Goal: Information Seeking & Learning: Learn about a topic

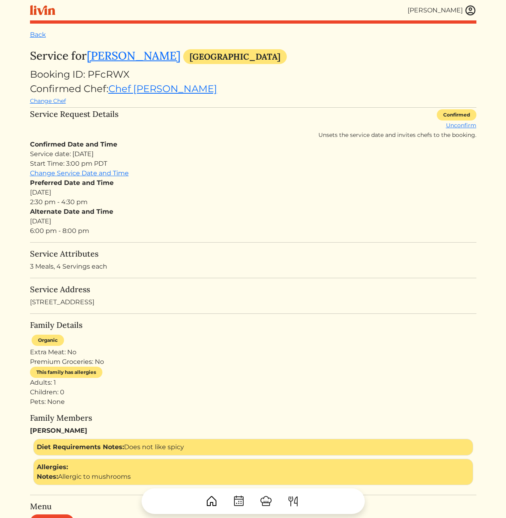
click at [278, 230] on div "Alternate Date and Time Tue, Aug 19, 2025 6:00 pm - 8:00 pm" at bounding box center [253, 221] width 446 height 29
click at [212, 289] on h5 "Service Address" at bounding box center [253, 289] width 446 height 10
click at [115, 56] on link "Rosa Hill" at bounding box center [134, 55] width 94 height 14
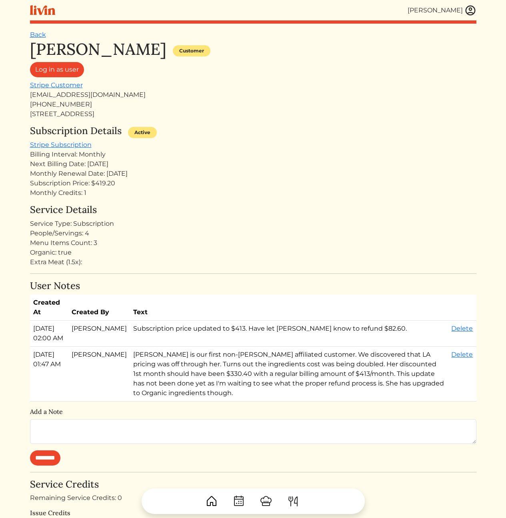
click at [92, 95] on div "rosabellehill@gmail.com" at bounding box center [253, 95] width 446 height 10
copy div "rosabellehill@gmail.com"
drag, startPoint x: 280, startPoint y: 284, endPoint x: 242, endPoint y: 185, distance: 106.3
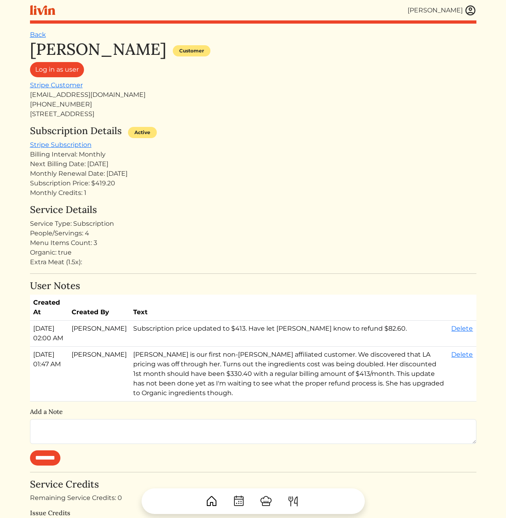
click at [280, 284] on h4 "User Notes" at bounding box center [253, 286] width 446 height 12
drag, startPoint x: 158, startPoint y: 203, endPoint x: 166, endPoint y: 225, distance: 23.7
click at [166, 225] on div "Rosa Hill Customer Log in as user Stripe Customer rosabellehill@gmail.com +1213…" at bounding box center [253, 380] width 446 height 681
click at [166, 225] on div "Service Type: Subscription" at bounding box center [253, 224] width 446 height 10
drag, startPoint x: 224, startPoint y: 196, endPoint x: 192, endPoint y: 194, distance: 32.5
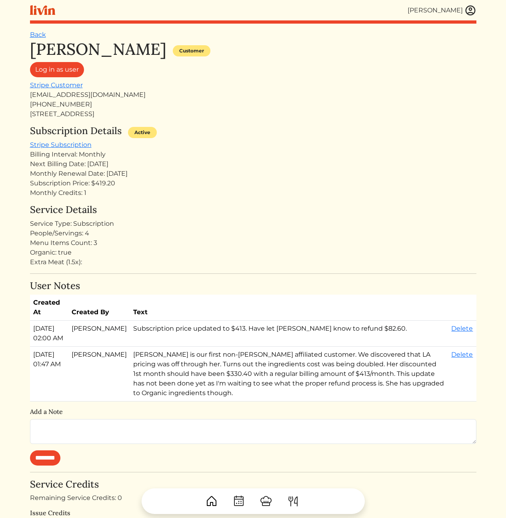
click at [218, 197] on div "Rosa Hill Customer Log in as user Stripe Customer rosabellehill@gmail.com +1213…" at bounding box center [253, 380] width 446 height 681
drag, startPoint x: 137, startPoint y: 187, endPoint x: 130, endPoint y: 151, distance: 36.4
click at [132, 157] on div "Subscription Details Active Stripe Subscription Billing Interval: Monthly Next …" at bounding box center [253, 161] width 446 height 72
click at [129, 150] on div "Billing Interval: Monthly" at bounding box center [253, 155] width 446 height 10
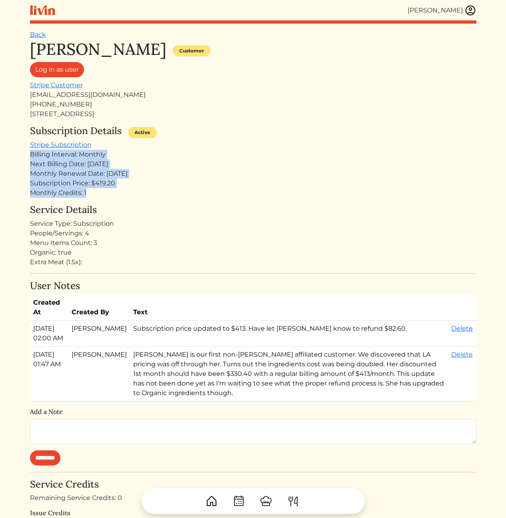
drag, startPoint x: 123, startPoint y: 153, endPoint x: 126, endPoint y: 198, distance: 44.9
click at [125, 197] on div "Subscription Details Active Stripe Subscription Billing Interval: Monthly Next …" at bounding box center [253, 161] width 446 height 72
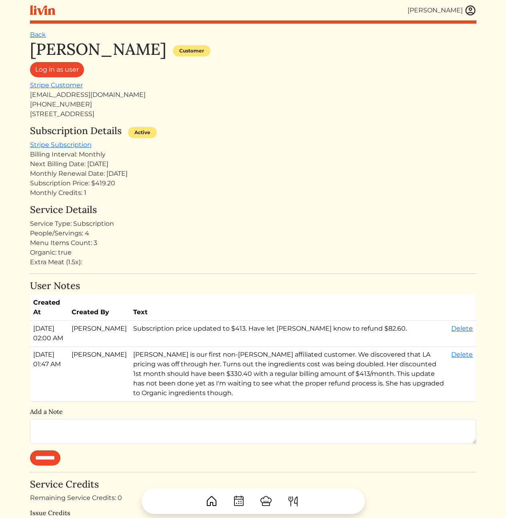
click at [126, 200] on div "Rosa Hill Customer Log in as user Stripe Customer rosabellehill@gmail.com +1213…" at bounding box center [253, 380] width 446 height 681
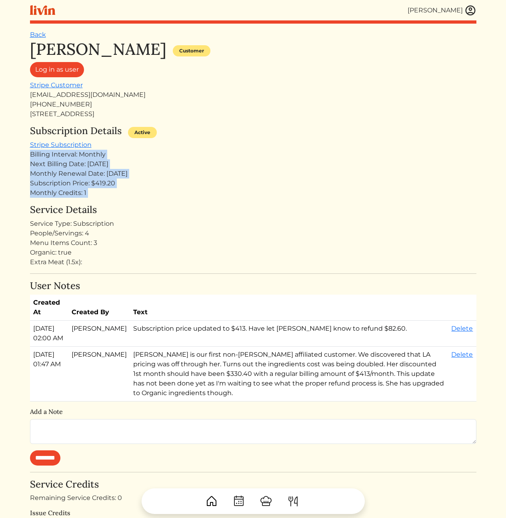
drag, startPoint x: 126, startPoint y: 183, endPoint x: 120, endPoint y: 145, distance: 38.0
click at [120, 145] on div "Rosa Hill Customer Log in as user Stripe Customer rosabellehill@gmail.com +1213…" at bounding box center [253, 380] width 446 height 681
click at [120, 145] on div "Subscription Details Active Stripe Subscription Billing Interval: Monthly Next …" at bounding box center [253, 161] width 446 height 72
drag, startPoint x: 120, startPoint y: 145, endPoint x: 132, endPoint y: 212, distance: 67.5
click at [132, 212] on div "Rosa Hill Customer Log in as user Stripe Customer rosabellehill@gmail.com +1213…" at bounding box center [253, 380] width 446 height 681
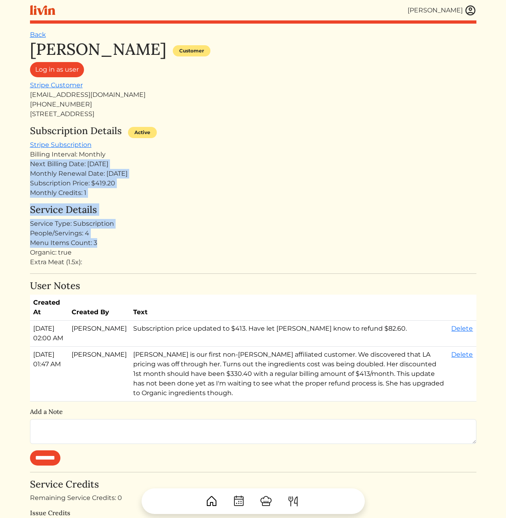
drag, startPoint x: 175, startPoint y: 206, endPoint x: 134, endPoint y: 148, distance: 70.9
click at [135, 149] on div "Rosa Hill Customer Log in as user Stripe Customer rosabellehill@gmail.com +1213…" at bounding box center [253, 380] width 446 height 681
click at [134, 147] on div "Subscription Details Active Stripe Subscription Billing Interval: Monthly Next …" at bounding box center [253, 161] width 446 height 72
click at [144, 254] on div "Rosa Hill Customer Log in as user Stripe Customer rosabellehill@gmail.com +1213…" at bounding box center [253, 380] width 446 height 681
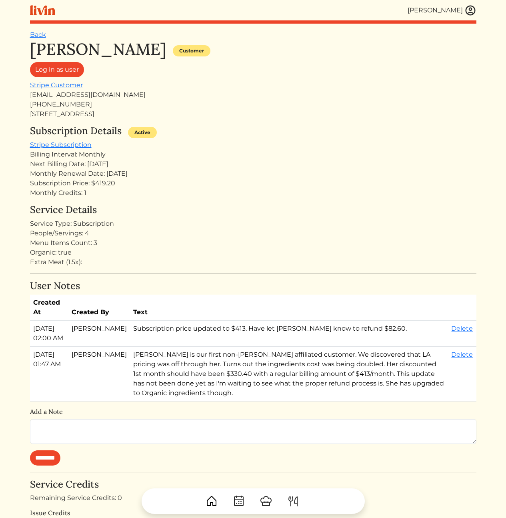
click at [147, 270] on div "Rosa Hill Customer Log in as user Stripe Customer rosabellehill@gmail.com +1213…" at bounding box center [253, 380] width 446 height 681
drag, startPoint x: 152, startPoint y: 277, endPoint x: 133, endPoint y: 157, distance: 121.4
click at [133, 162] on div "Rosa Hill Customer Log in as user Stripe Customer rosabellehill@gmail.com +1213…" at bounding box center [253, 380] width 446 height 681
click at [134, 153] on div "Billing Interval: Monthly" at bounding box center [253, 155] width 446 height 10
click at [261, 216] on div "Service Details Service Type: Subscription People/Servings: 4 Menu Items Count:…" at bounding box center [253, 235] width 446 height 63
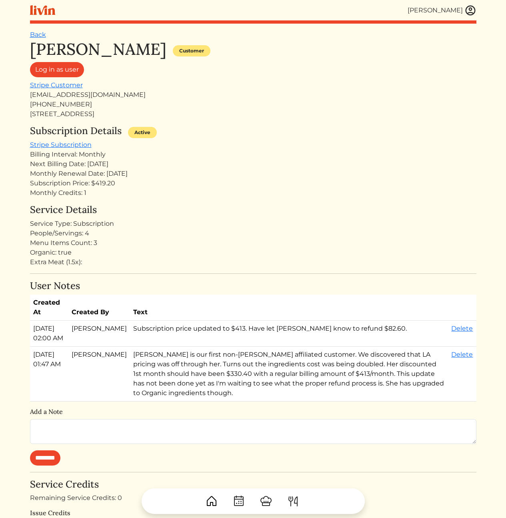
drag, startPoint x: 162, startPoint y: 174, endPoint x: 166, endPoint y: 260, distance: 86.5
click at [166, 261] on div "Rosa Hill Customer Log in as user Stripe Customer rosabellehill@gmail.com +1213…" at bounding box center [253, 380] width 446 height 681
click at [167, 259] on div "Extra Meat (1.5x):" at bounding box center [253, 262] width 446 height 10
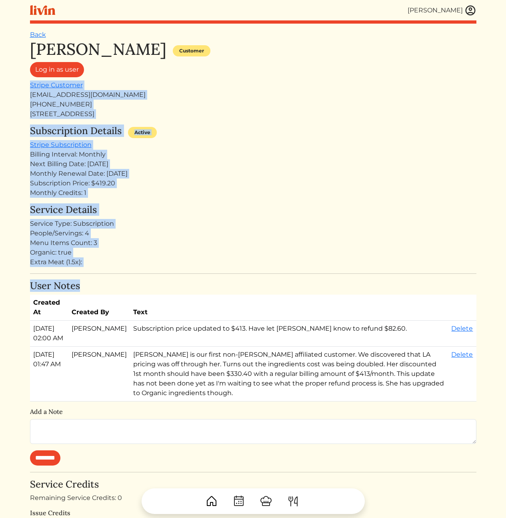
drag, startPoint x: 236, startPoint y: 284, endPoint x: 214, endPoint y: 76, distance: 209.6
click at [214, 75] on div "Rosa Hill Customer Log in as user Stripe Customer rosabellehill@gmail.com +1213…" at bounding box center [253, 380] width 446 height 681
click at [213, 82] on div "Rosa Hill Customer Log in as user Stripe Customer rosabellehill@gmail.com +1213…" at bounding box center [253, 79] width 446 height 79
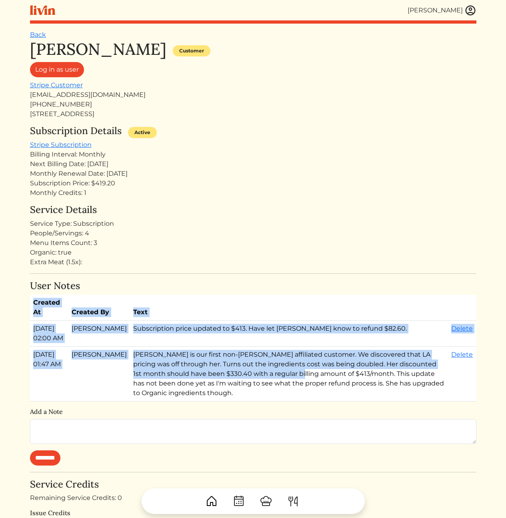
drag, startPoint x: 199, startPoint y: 352, endPoint x: 220, endPoint y: 386, distance: 40.5
click at [218, 385] on div "User Notes Created At Created By Text Aug 10, 2025, 02:00 AM Calvin Wang Subscr…" at bounding box center [253, 372] width 446 height 185
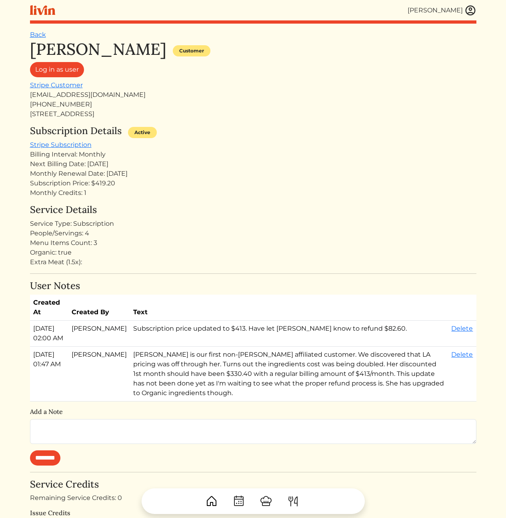
click at [276, 412] on h6 "Add a Note" at bounding box center [253, 412] width 446 height 8
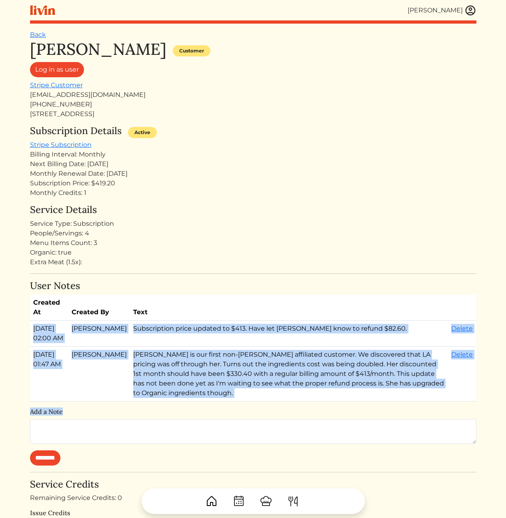
drag, startPoint x: 274, startPoint y: 407, endPoint x: 225, endPoint y: 309, distance: 109.5
click at [227, 311] on div "User Notes Created At Created By Text Aug 10, 2025, 02:00 AM Calvin Wang Subscr…" at bounding box center [253, 372] width 446 height 185
click at [221, 308] on th "Text" at bounding box center [289, 307] width 318 height 26
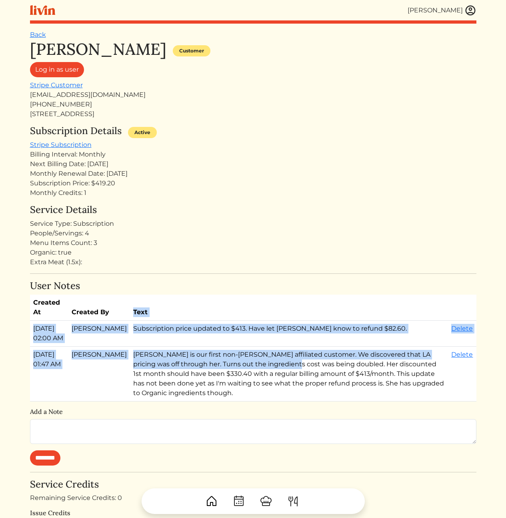
drag, startPoint x: 194, startPoint y: 300, endPoint x: 292, endPoint y: 386, distance: 130.4
click at [262, 383] on table "Created At Created By Text Aug 10, 2025, 02:00 AM Calvin Wang Subscription pric…" at bounding box center [253, 347] width 446 height 107
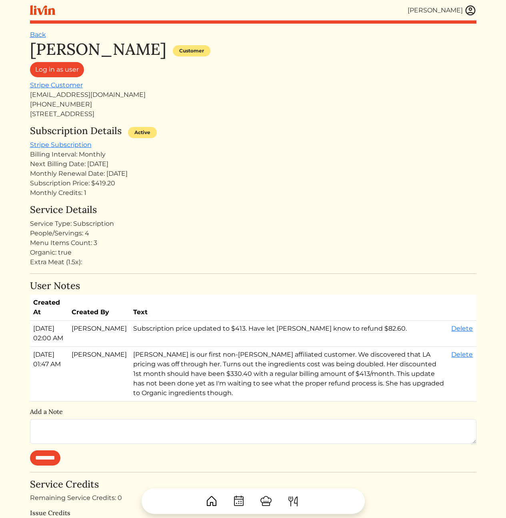
click at [293, 386] on td "Rosa is our first non-Slauson affiliated customer. We discovered that LA pricin…" at bounding box center [289, 373] width 318 height 55
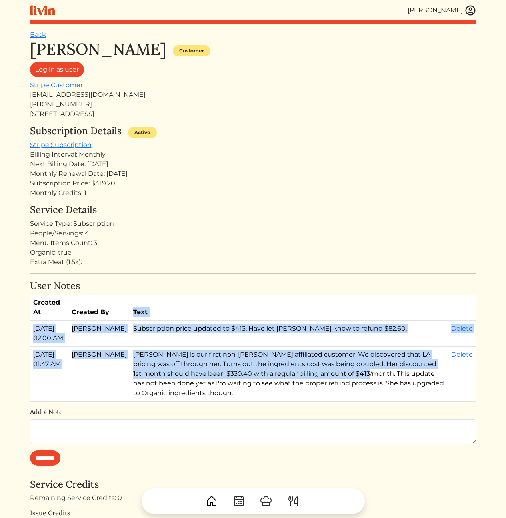
drag, startPoint x: 244, startPoint y: 342, endPoint x: 197, endPoint y: 281, distance: 77.6
click at [197, 281] on div "User Notes Created At Created By Text Aug 10, 2025, 02:00 AM Calvin Wang Subscr…" at bounding box center [253, 372] width 446 height 185
click at [197, 280] on h4 "User Notes" at bounding box center [253, 286] width 446 height 12
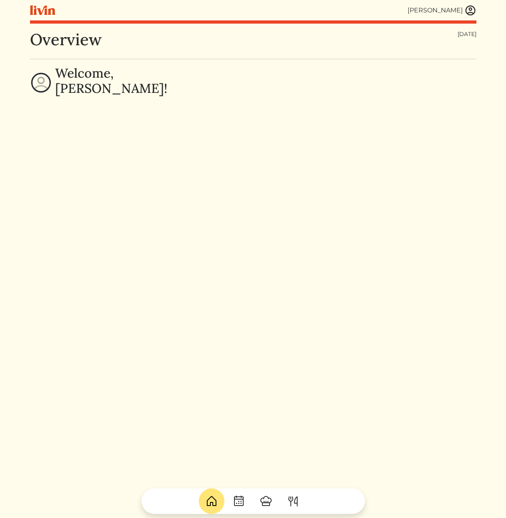
click at [470, 12] on img at bounding box center [470, 10] width 12 height 12
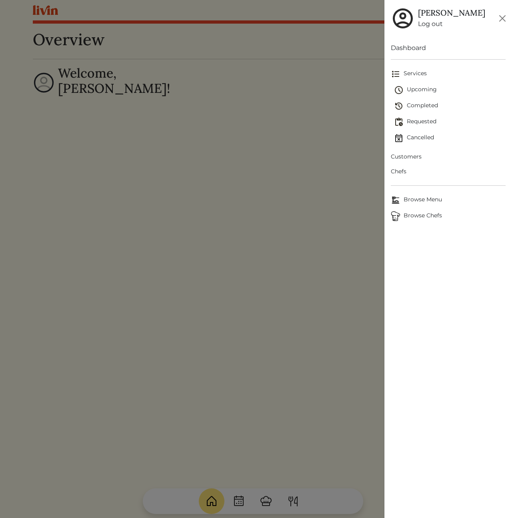
click at [417, 157] on span "Customers" at bounding box center [448, 156] width 115 height 8
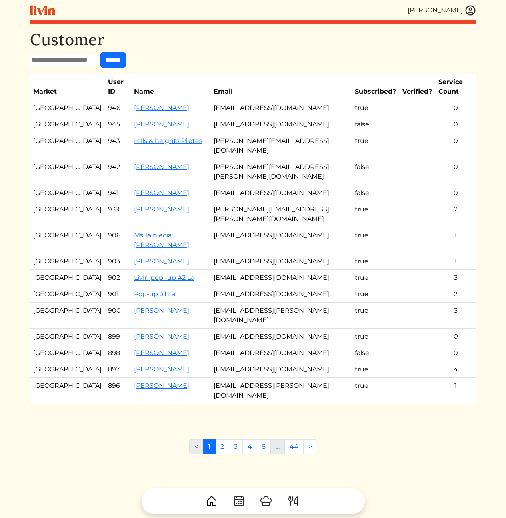
click at [236, 100] on td "[EMAIL_ADDRESS][DOMAIN_NAME]" at bounding box center [280, 108] width 141 height 16
click at [294, 100] on td "[EMAIL_ADDRESS][DOMAIN_NAME]" at bounding box center [280, 108] width 141 height 16
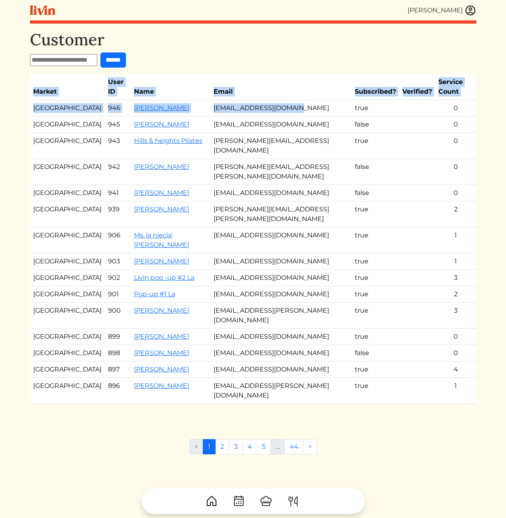
drag, startPoint x: 295, startPoint y: 98, endPoint x: 258, endPoint y: 70, distance: 46.5
click at [259, 70] on div "Customer ****** Market User ID Name Email Subscribed? Verified? Service Count L…" at bounding box center [253, 225] width 446 height 390
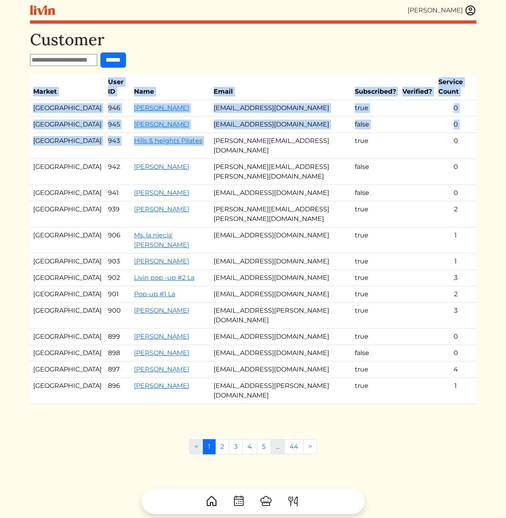
drag, startPoint x: 249, startPoint y: 64, endPoint x: 292, endPoint y: 129, distance: 78.4
click at [290, 126] on div "Customer ****** Market User ID Name Email Subscribed? Verified? Service Count L…" at bounding box center [253, 225] width 446 height 390
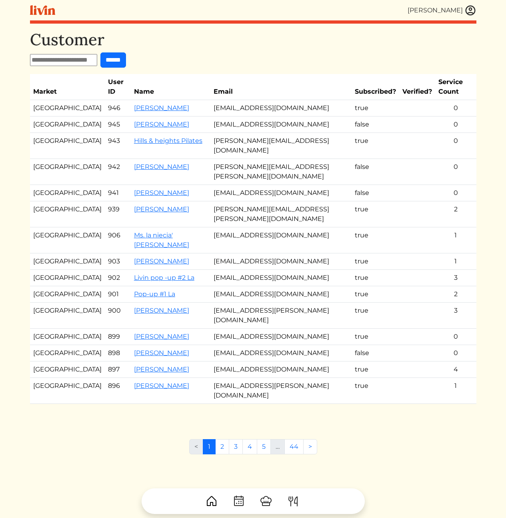
click at [293, 133] on td "brandy@hillsandheightspilates.com" at bounding box center [280, 146] width 141 height 26
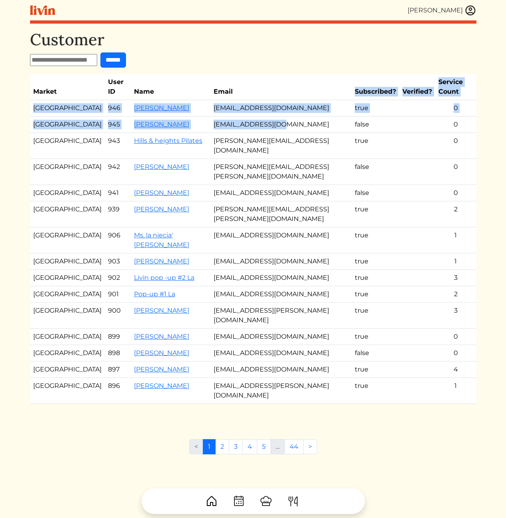
drag, startPoint x: 299, startPoint y: 118, endPoint x: 290, endPoint y: 84, distance: 35.2
click at [290, 84] on table "Market User ID Name Email Subscribed? Verified? Service Count Los Angeles 946 K…" at bounding box center [253, 239] width 446 height 330
click at [290, 84] on th "Email" at bounding box center [280, 87] width 141 height 26
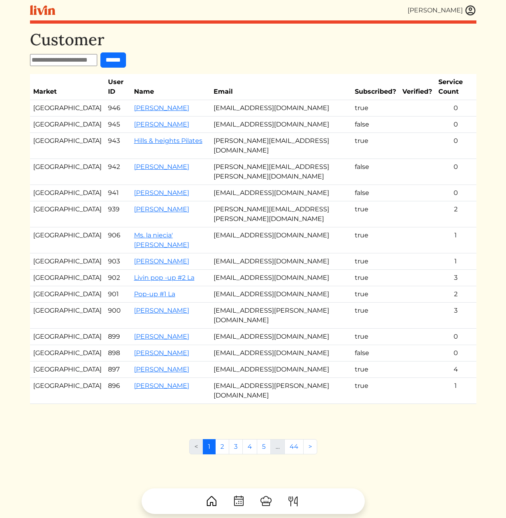
click at [266, 118] on td "jessnbee@gmail.com" at bounding box center [280, 124] width 141 height 16
drag, startPoint x: 458, startPoint y: 116, endPoint x: 313, endPoint y: 111, distance: 144.9
click at [308, 116] on tr "Atlanta 945 Jessica Mcreynolds jessnbee@gmail.com false 0" at bounding box center [253, 124] width 446 height 16
click at [352, 116] on td "false" at bounding box center [376, 124] width 48 height 16
click at [142, 120] on link "Jessica Mcreynolds" at bounding box center [161, 124] width 55 height 8
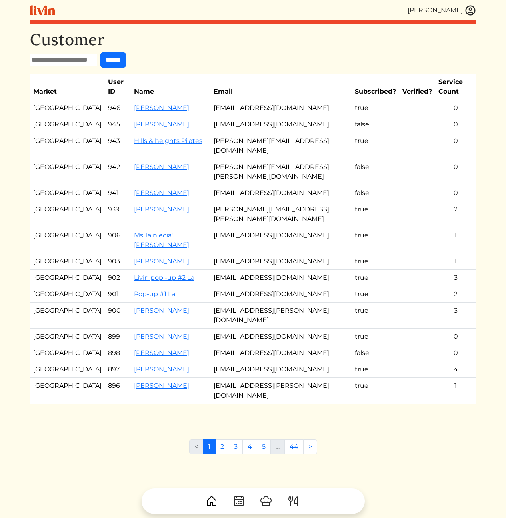
click at [243, 116] on td "jessnbee@gmail.com" at bounding box center [280, 124] width 141 height 16
click at [242, 102] on td "kamealeterry@gmail.com" at bounding box center [280, 108] width 141 height 16
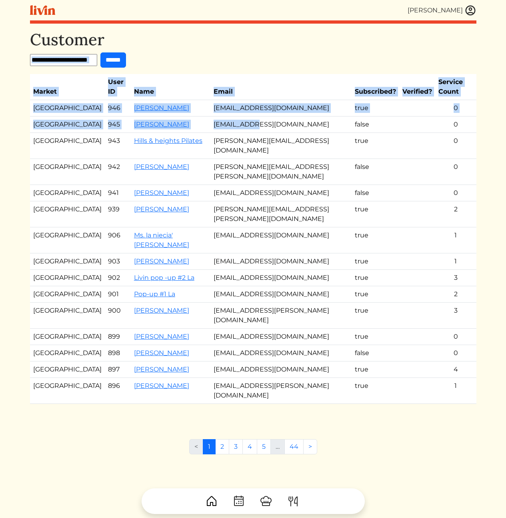
drag, startPoint x: 222, startPoint y: 75, endPoint x: 246, endPoint y: 115, distance: 46.8
click at [245, 116] on div "Customer ****** Market User ID Name Email Subscribed? Verified? Service Count L…" at bounding box center [253, 225] width 446 height 390
drag, startPoint x: 307, startPoint y: 96, endPoint x: 336, endPoint y: 97, distance: 29.2
click at [307, 100] on td "kamealeterry@gmail.com" at bounding box center [280, 108] width 141 height 16
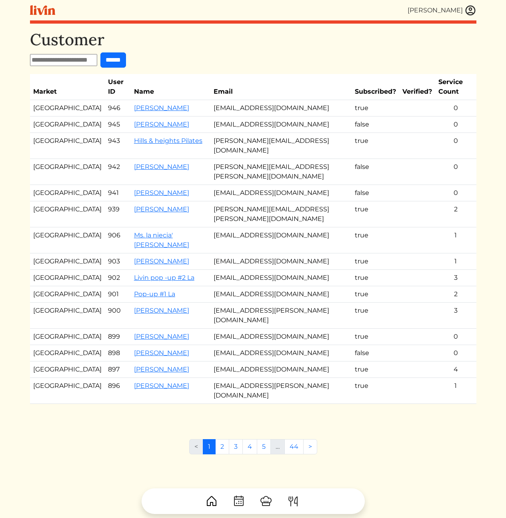
drag, startPoint x: 478, startPoint y: 99, endPoint x: 449, endPoint y: 62, distance: 46.4
click at [452, 68] on div "Calvin Wang Calvin Wang Log out Dashboard Services Upcoming Completed Requested…" at bounding box center [253, 259] width 456 height 518
drag, startPoint x: 449, startPoint y: 62, endPoint x: 468, endPoint y: 95, distance: 38.0
click at [466, 92] on div "Customer ****** Market User ID Name Email Subscribed? Verified? Service Count L…" at bounding box center [253, 225] width 446 height 390
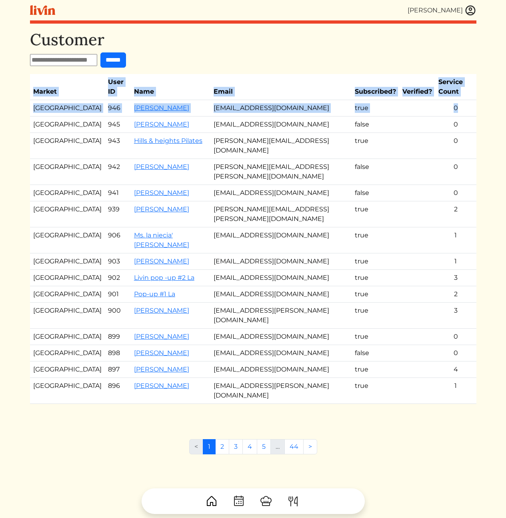
drag, startPoint x: 469, startPoint y: 98, endPoint x: 459, endPoint y: 73, distance: 27.5
click at [459, 73] on div "Customer ****** Market User ID Name Email Subscribed? Verified? Service Count L…" at bounding box center [253, 225] width 446 height 390
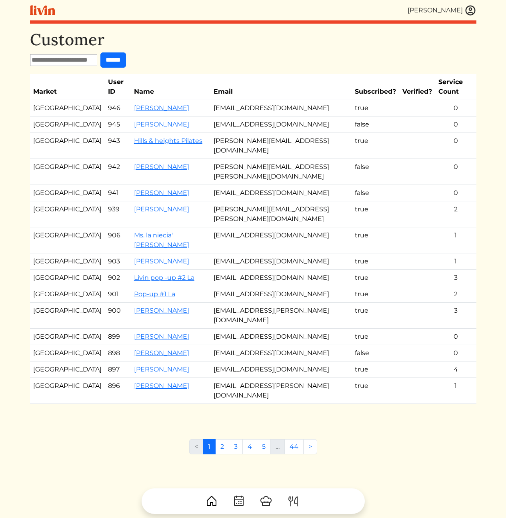
click at [450, 71] on div "Customer ****** Market User ID Name Email Subscribed? Verified? Service Count L…" at bounding box center [253, 225] width 446 height 390
drag, startPoint x: 464, startPoint y: 99, endPoint x: 225, endPoint y: 100, distance: 238.8
click at [227, 100] on tr "Los Angeles 946 Kameale Terry kamealeterry@gmail.com true 0" at bounding box center [253, 108] width 446 height 16
click at [218, 100] on td "kamealeterry@gmail.com" at bounding box center [280, 108] width 141 height 16
click at [105, 100] on td "946" at bounding box center [118, 108] width 26 height 16
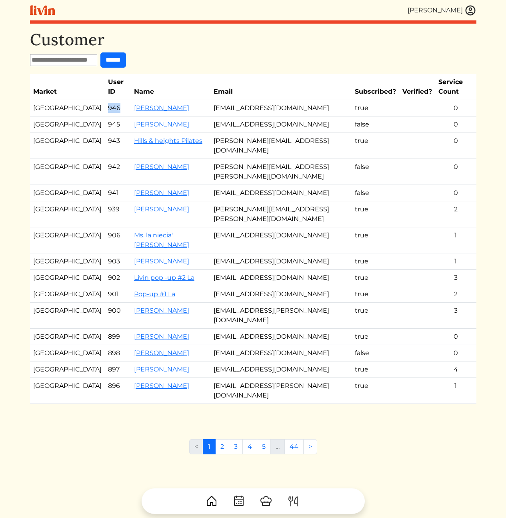
click at [105, 100] on td "946" at bounding box center [118, 108] width 26 height 16
click at [225, 100] on td "kamealeterry@gmail.com" at bounding box center [280, 108] width 141 height 16
click at [272, 101] on td "kamealeterry@gmail.com" at bounding box center [280, 108] width 141 height 16
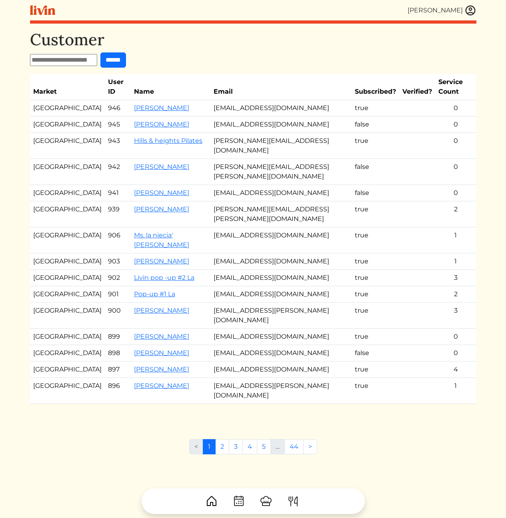
click at [246, 100] on td "kamealeterry@gmail.com" at bounding box center [280, 108] width 141 height 16
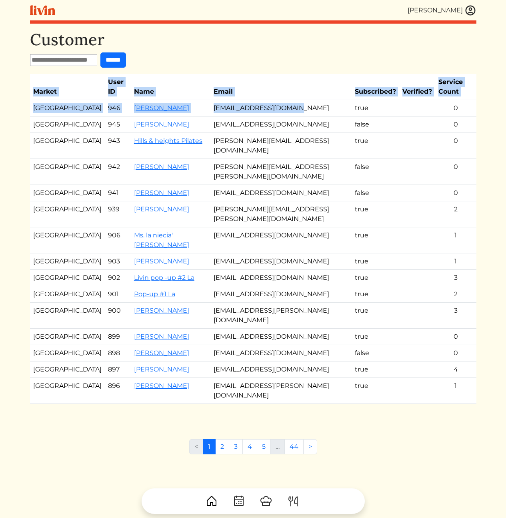
drag, startPoint x: 248, startPoint y: 61, endPoint x: 339, endPoint y: 93, distance: 96.5
click at [315, 94] on div "Customer ****** Market User ID Name Email Subscribed? Verified? Service Count L…" at bounding box center [253, 225] width 446 height 390
click at [462, 100] on td "0" at bounding box center [455, 108] width 41 height 16
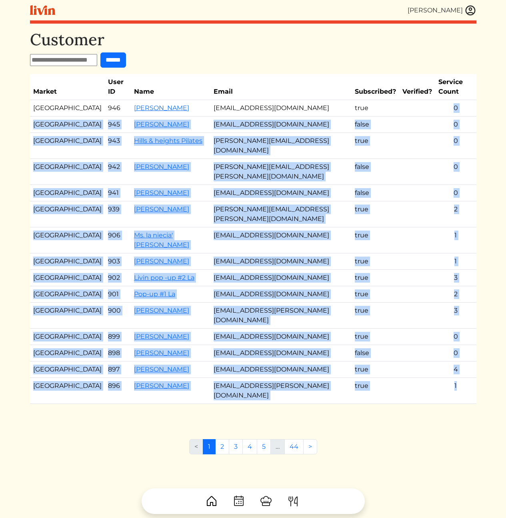
drag, startPoint x: 462, startPoint y: 98, endPoint x: 374, endPoint y: 56, distance: 98.2
click at [377, 53] on div "Customer ****** Market User ID Name Email Subscribed? Verified? Service Count L…" at bounding box center [253, 225] width 446 height 390
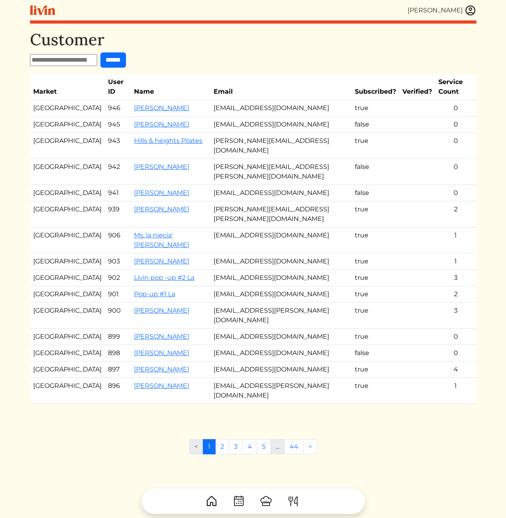
click at [369, 57] on form "******" at bounding box center [253, 59] width 446 height 15
click at [332, 43] on h1 "Customer" at bounding box center [253, 39] width 446 height 19
drag, startPoint x: 246, startPoint y: 49, endPoint x: 378, endPoint y: 90, distance: 138.8
click at [360, 85] on div "Customer ****** Market User ID Name Email Subscribed? Verified? Service Count L…" at bounding box center [253, 225] width 446 height 390
click at [448, 100] on td "0" at bounding box center [455, 108] width 41 height 16
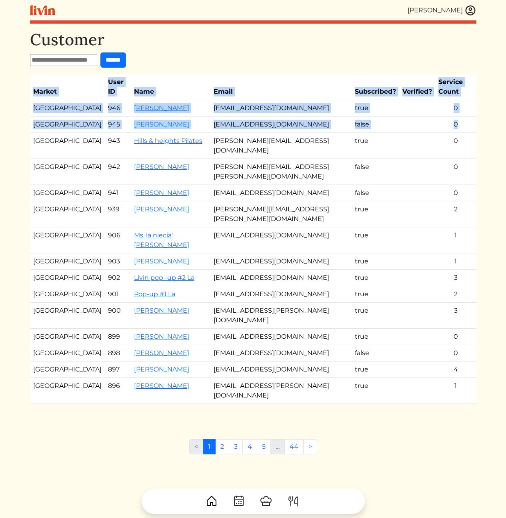
drag, startPoint x: 461, startPoint y: 114, endPoint x: 424, endPoint y: 61, distance: 65.3
click at [424, 61] on div "Customer ****** Market User ID Name Email Subscribed? Verified? Service Count L…" at bounding box center [253, 225] width 446 height 390
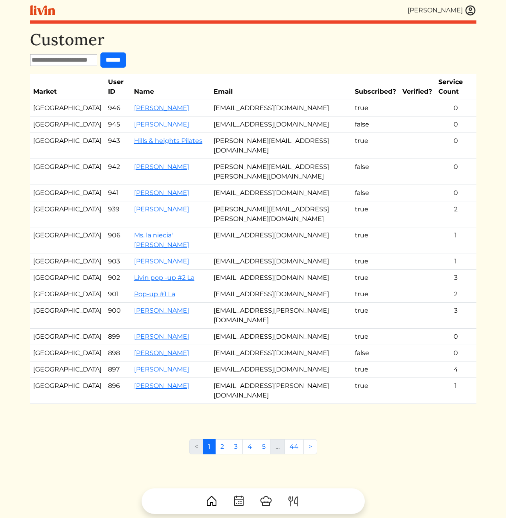
click at [421, 61] on form "******" at bounding box center [253, 59] width 446 height 15
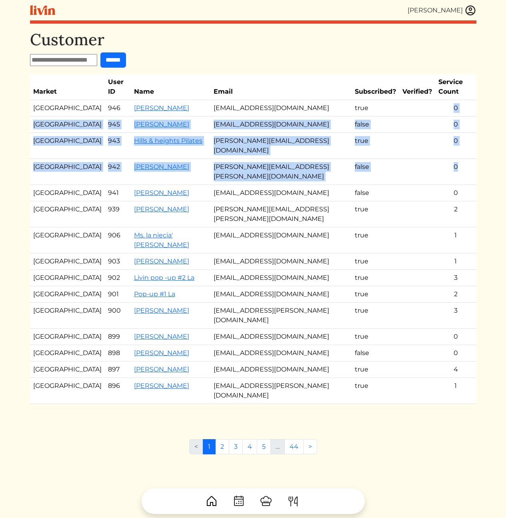
drag, startPoint x: 403, startPoint y: 64, endPoint x: 478, endPoint y: 152, distance: 116.4
click at [470, 152] on div "Customer ****** Market User ID Name Email Subscribed? Verified? Service Count L…" at bounding box center [253, 225] width 446 height 390
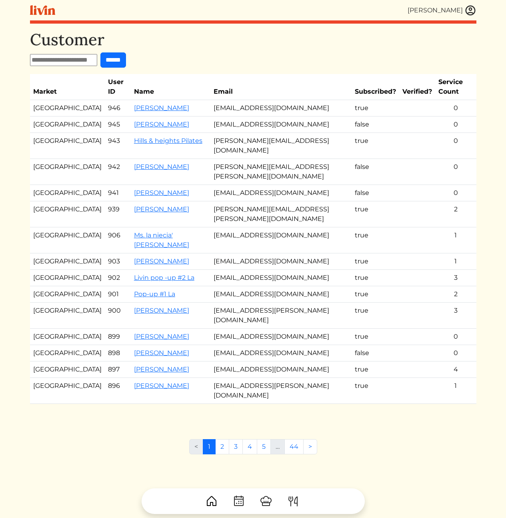
drag, startPoint x: 484, startPoint y: 135, endPoint x: 471, endPoint y: 125, distance: 16.5
click at [484, 135] on html "Calvin Wang Calvin Wang Log out Dashboard Services Upcoming Completed Requested…" at bounding box center [253, 259] width 506 height 518
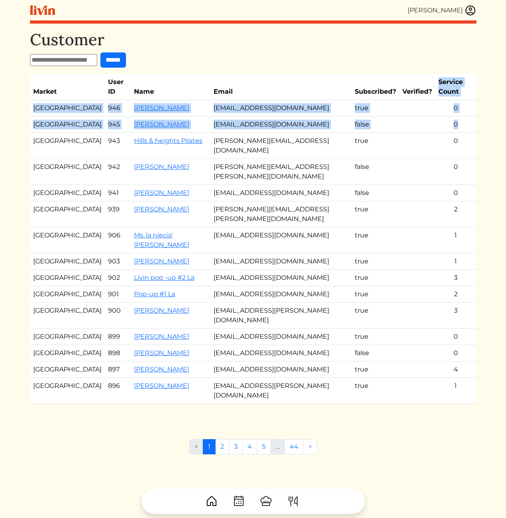
drag, startPoint x: 468, startPoint y: 122, endPoint x: 429, endPoint y: 74, distance: 61.4
click at [430, 75] on table "Market User ID Name Email Subscribed? Verified? Service Count Los Angeles 946 K…" at bounding box center [253, 239] width 446 height 330
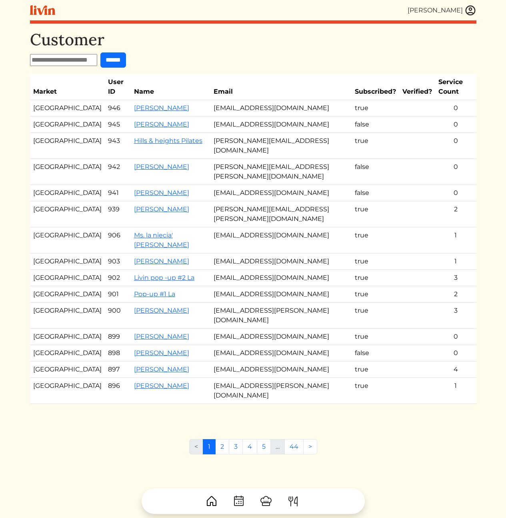
click at [435, 74] on th "Service Count" at bounding box center [455, 87] width 41 height 26
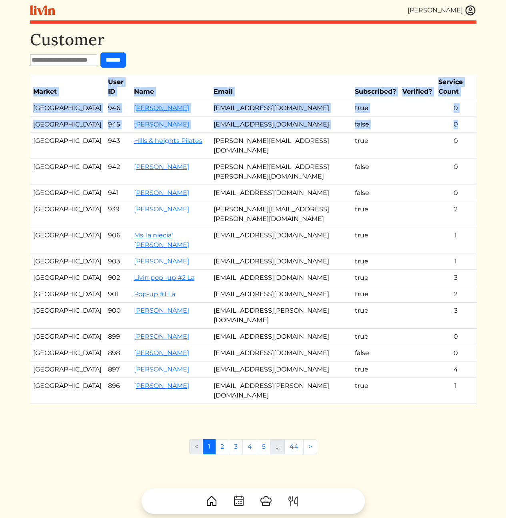
drag, startPoint x: 378, startPoint y: 72, endPoint x: 476, endPoint y: 117, distance: 107.9
click at [476, 114] on div "Calvin Wang Calvin Wang Log out Dashboard Services Upcoming Completed Requested…" at bounding box center [253, 259] width 456 height 518
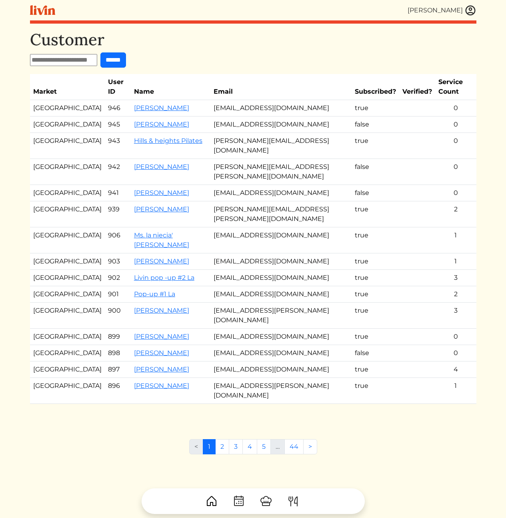
click at [466, 120] on td "0" at bounding box center [455, 124] width 41 height 16
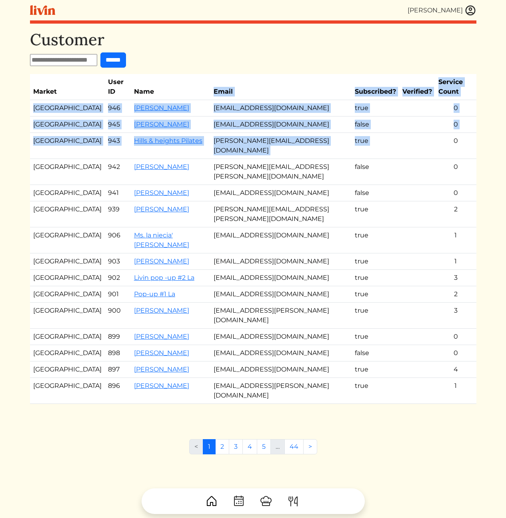
drag, startPoint x: 446, startPoint y: 121, endPoint x: 210, endPoint y: 81, distance: 239.4
click at [190, 85] on table "Market User ID Name Email Subscribed? Verified? Service Count Los Angeles 946 K…" at bounding box center [253, 239] width 446 height 330
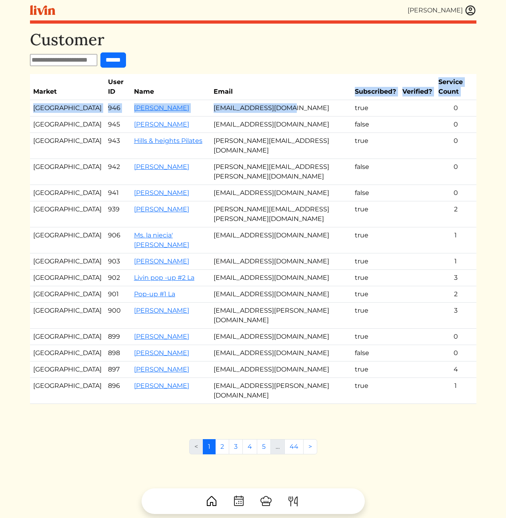
drag, startPoint x: 240, startPoint y: 55, endPoint x: 290, endPoint y: 106, distance: 72.1
click at [272, 103] on div "Customer ****** Market User ID Name Email Subscribed? Verified? Service Count L…" at bounding box center [253, 225] width 446 height 390
click at [304, 105] on td "[EMAIL_ADDRESS][DOMAIN_NAME]" at bounding box center [280, 108] width 141 height 16
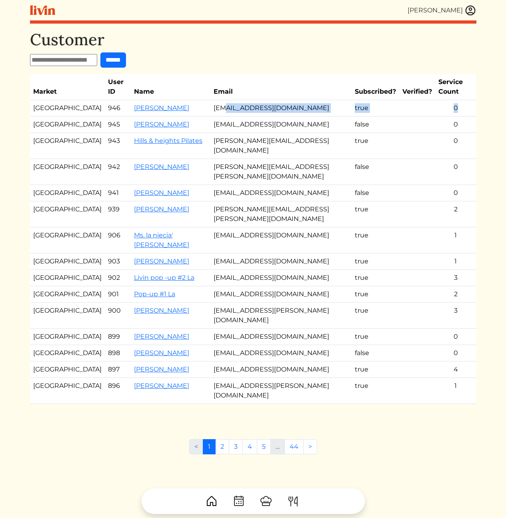
drag, startPoint x: 460, startPoint y: 100, endPoint x: 210, endPoint y: 98, distance: 250.0
click at [211, 100] on tr "Los Angeles 946 Kameale Terry kamealeterry@gmail.com true 0" at bounding box center [253, 108] width 446 height 16
click at [211, 100] on td "[EMAIL_ADDRESS][DOMAIN_NAME]" at bounding box center [280, 108] width 141 height 16
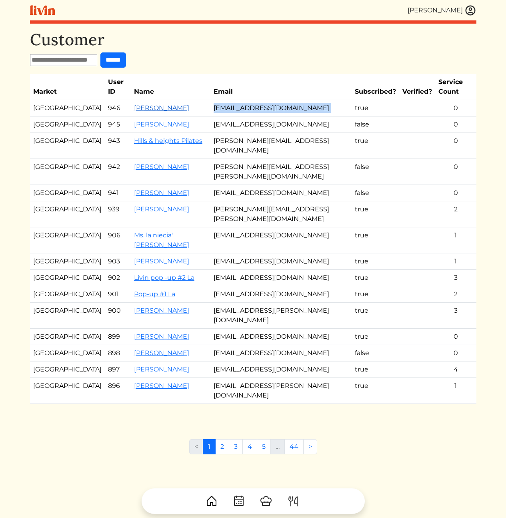
click at [142, 104] on link "[PERSON_NAME]" at bounding box center [161, 108] width 55 height 8
click at [299, 52] on form "******" at bounding box center [253, 59] width 446 height 15
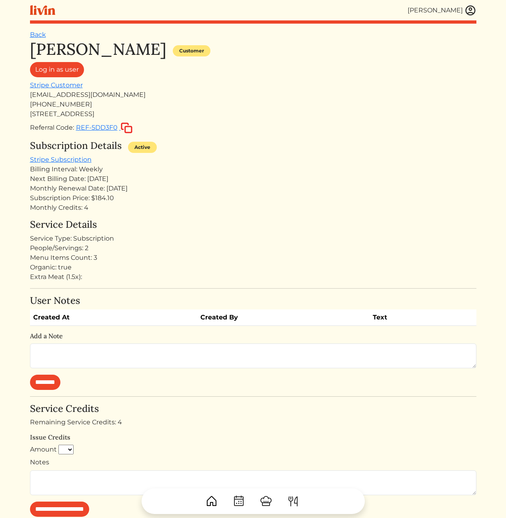
drag, startPoint x: 230, startPoint y: 272, endPoint x: 207, endPoint y: 174, distance: 99.9
click at [207, 174] on div "Kameale Terry Customer Log in as user Stripe Customer kamealeterry@gmail.com (2…" at bounding box center [253, 344] width 446 height 609
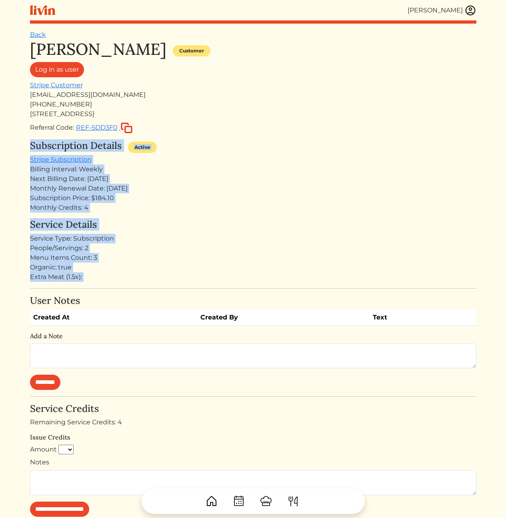
drag, startPoint x: 210, startPoint y: 132, endPoint x: 212, endPoint y: 292, distance: 159.2
click at [212, 292] on div "Kameale Terry Customer Log in as user Stripe Customer kamealeterry@gmail.com (2…" at bounding box center [253, 344] width 446 height 609
drag, startPoint x: 215, startPoint y: 281, endPoint x: 216, endPoint y: 150, distance: 130.4
click at [216, 151] on div "Kameale Terry Customer Log in as user Stripe Customer kamealeterry@gmail.com (2…" at bounding box center [253, 344] width 446 height 609
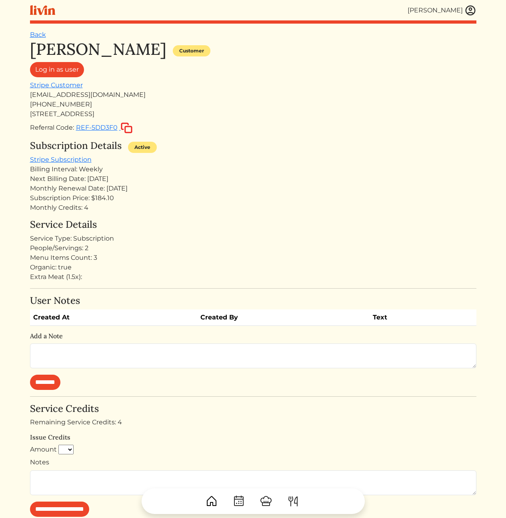
click at [218, 150] on div "Subscription Details Active" at bounding box center [253, 147] width 446 height 15
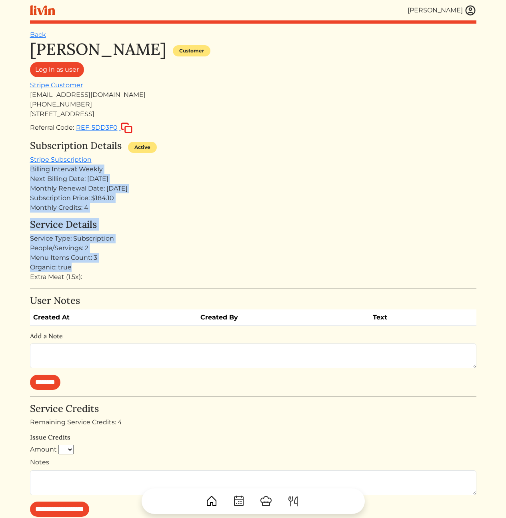
drag, startPoint x: 214, startPoint y: 184, endPoint x: 225, endPoint y: 271, distance: 87.5
click at [225, 271] on div "Kameale Terry Customer Log in as user Stripe Customer kamealeterry@gmail.com (2…" at bounding box center [253, 344] width 446 height 609
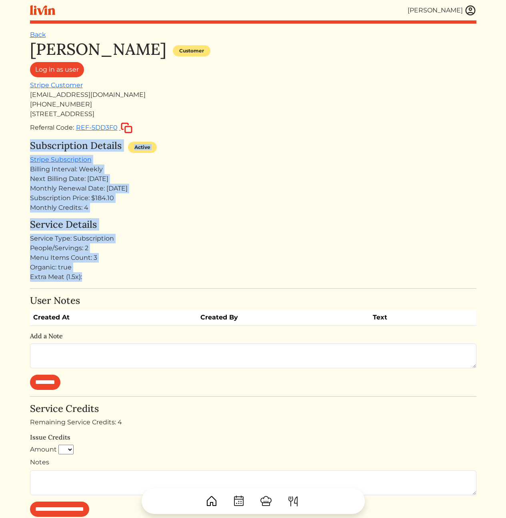
drag, startPoint x: 265, startPoint y: 282, endPoint x: 256, endPoint y: 129, distance: 153.5
click at [256, 129] on div "Kameale Terry Customer Log in as user Stripe Customer kamealeterry@gmail.com (2…" at bounding box center [253, 344] width 446 height 609
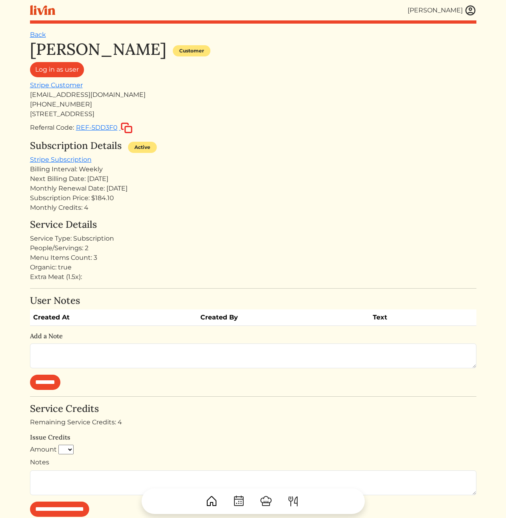
click at [256, 129] on div "Referral Code: REF-5DD3F0" at bounding box center [253, 128] width 446 height 12
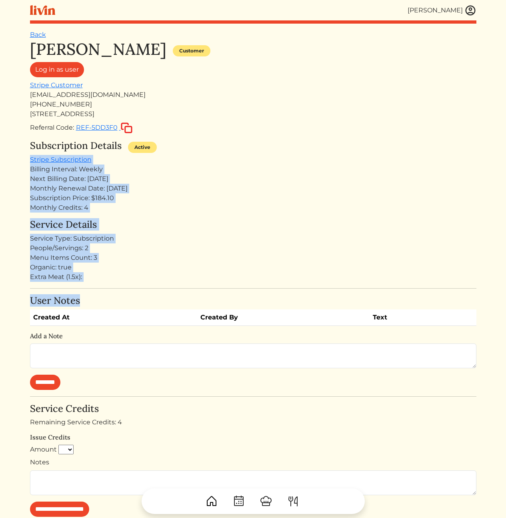
drag, startPoint x: 251, startPoint y: 149, endPoint x: 242, endPoint y: 295, distance: 146.7
click at [243, 301] on div "Kameale Terry Customer Log in as user Stripe Customer kamealeterry@gmail.com (2…" at bounding box center [253, 344] width 446 height 609
click at [246, 245] on div "People/Servings: 2" at bounding box center [253, 248] width 446 height 10
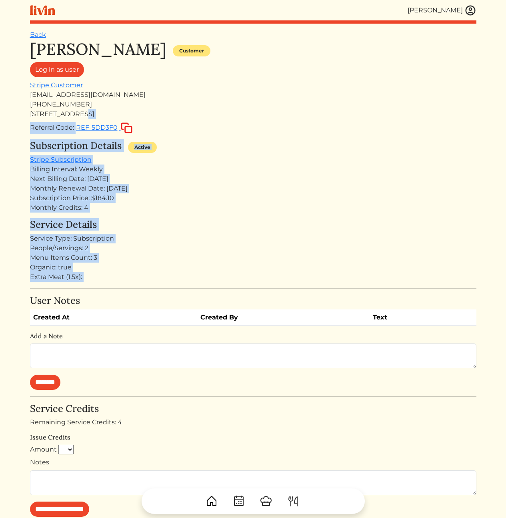
drag, startPoint x: 234, startPoint y: 134, endPoint x: 232, endPoint y: 117, distance: 16.9
click at [232, 117] on div "Kameale Terry Customer Log in as user Stripe Customer kamealeterry@gmail.com (2…" at bounding box center [253, 344] width 446 height 609
click at [259, 202] on div "Subscription Price: $184.10" at bounding box center [253, 198] width 446 height 10
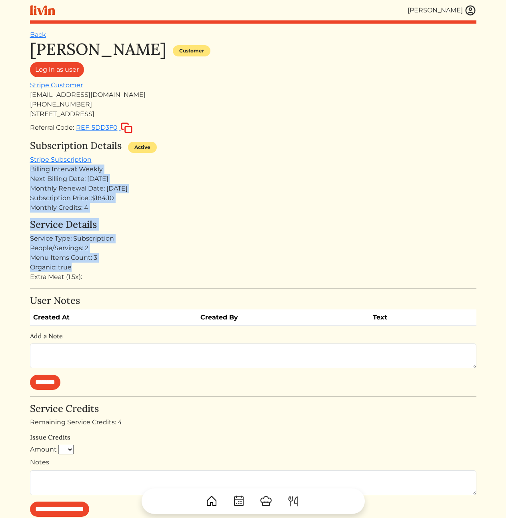
drag, startPoint x: 230, startPoint y: 167, endPoint x: 239, endPoint y: 274, distance: 107.5
click at [238, 272] on div "Kameale Terry Customer Log in as user Stripe Customer kamealeterry@gmail.com (2…" at bounding box center [253, 344] width 446 height 609
drag, startPoint x: 203, startPoint y: 272, endPoint x: 208, endPoint y: 165, distance: 106.9
click at [208, 165] on div "Kameale Terry Customer Log in as user Stripe Customer kamealeterry@gmail.com (2…" at bounding box center [253, 344] width 446 height 609
click at [208, 165] on div "Billing Interval: Weekly" at bounding box center [253, 169] width 446 height 10
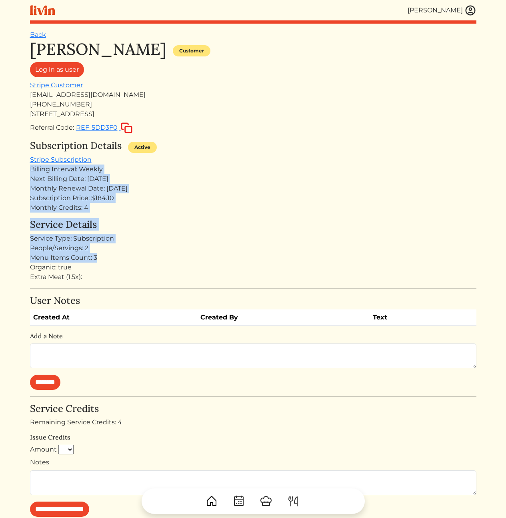
drag, startPoint x: 213, startPoint y: 162, endPoint x: 231, endPoint y: 258, distance: 98.5
click at [231, 258] on div "Kameale Terry Customer Log in as user Stripe Customer kamealeterry@gmail.com (2…" at bounding box center [253, 344] width 446 height 609
drag, startPoint x: 283, startPoint y: 293, endPoint x: 257, endPoint y: 172, distance: 124.4
click at [257, 172] on div "Kameale Terry Customer Log in as user Stripe Customer kamealeterry@gmail.com (2…" at bounding box center [253, 344] width 446 height 609
click at [258, 169] on div "Billing Interval: Weekly" at bounding box center [253, 169] width 446 height 10
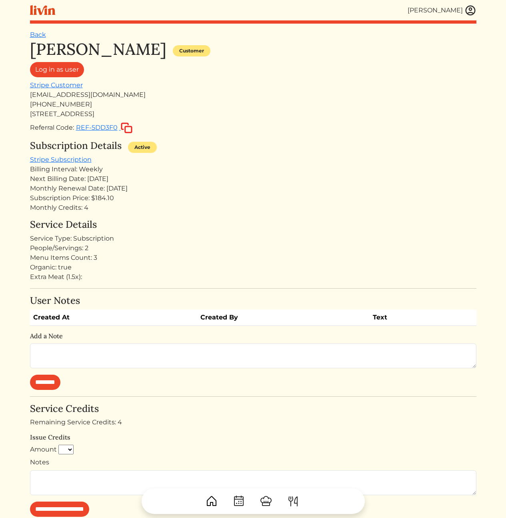
click at [268, 168] on div "Billing Interval: Weekly" at bounding box center [253, 169] width 446 height 10
click at [242, 148] on div "Subscription Details Active" at bounding box center [253, 147] width 446 height 15
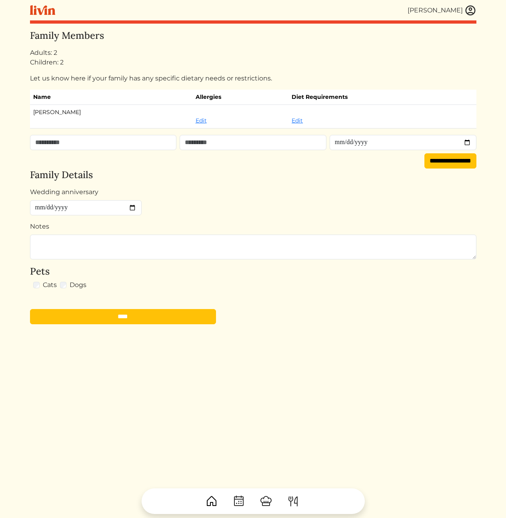
click at [284, 204] on form "Wedding anniversary Notes Pets Cats Dogs ****" at bounding box center [253, 255] width 446 height 137
